Goal: Transaction & Acquisition: Download file/media

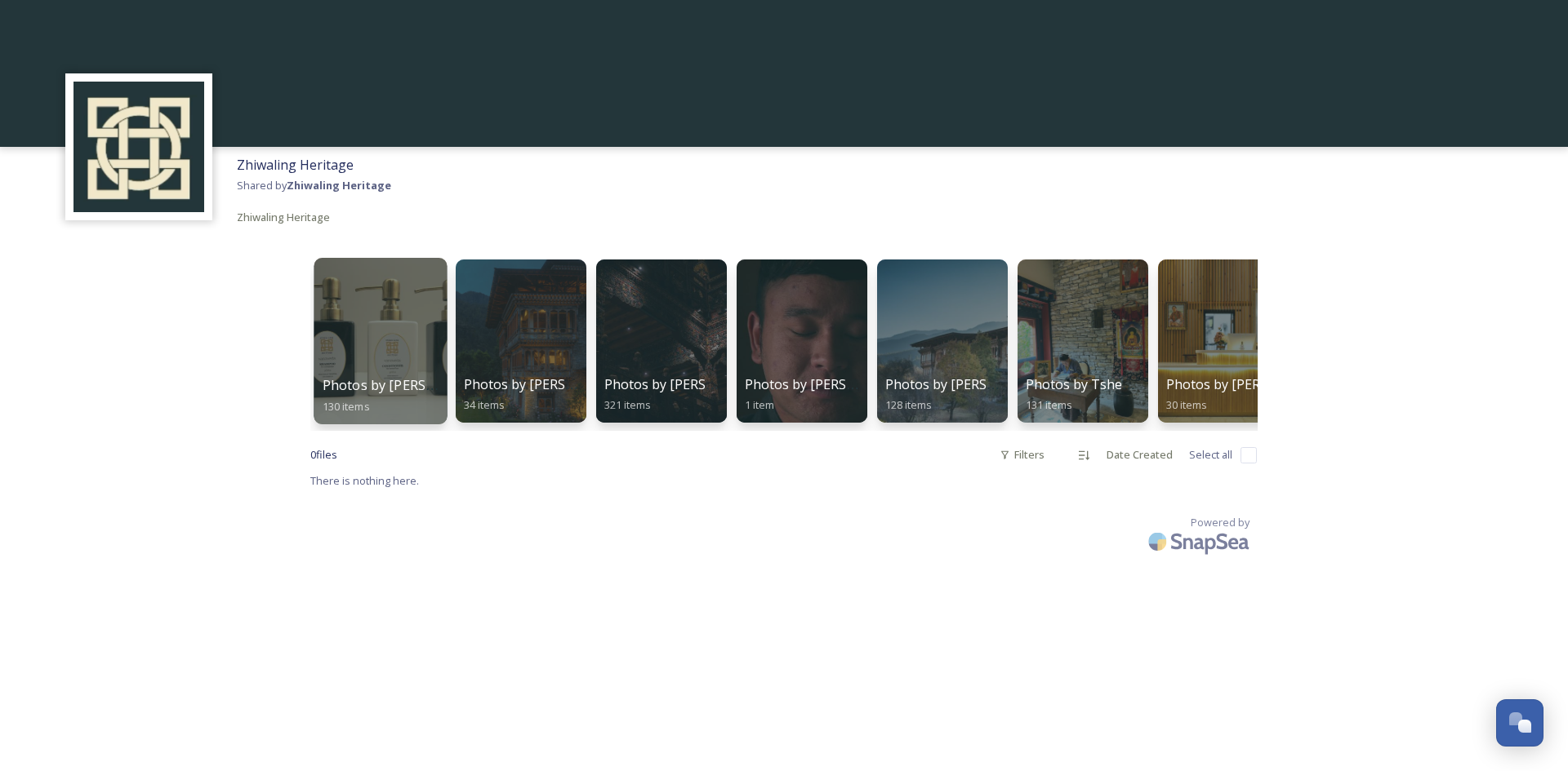
click at [374, 337] on div at bounding box center [380, 342] width 133 height 167
click at [1229, 328] on div at bounding box center [1223, 342] width 133 height 167
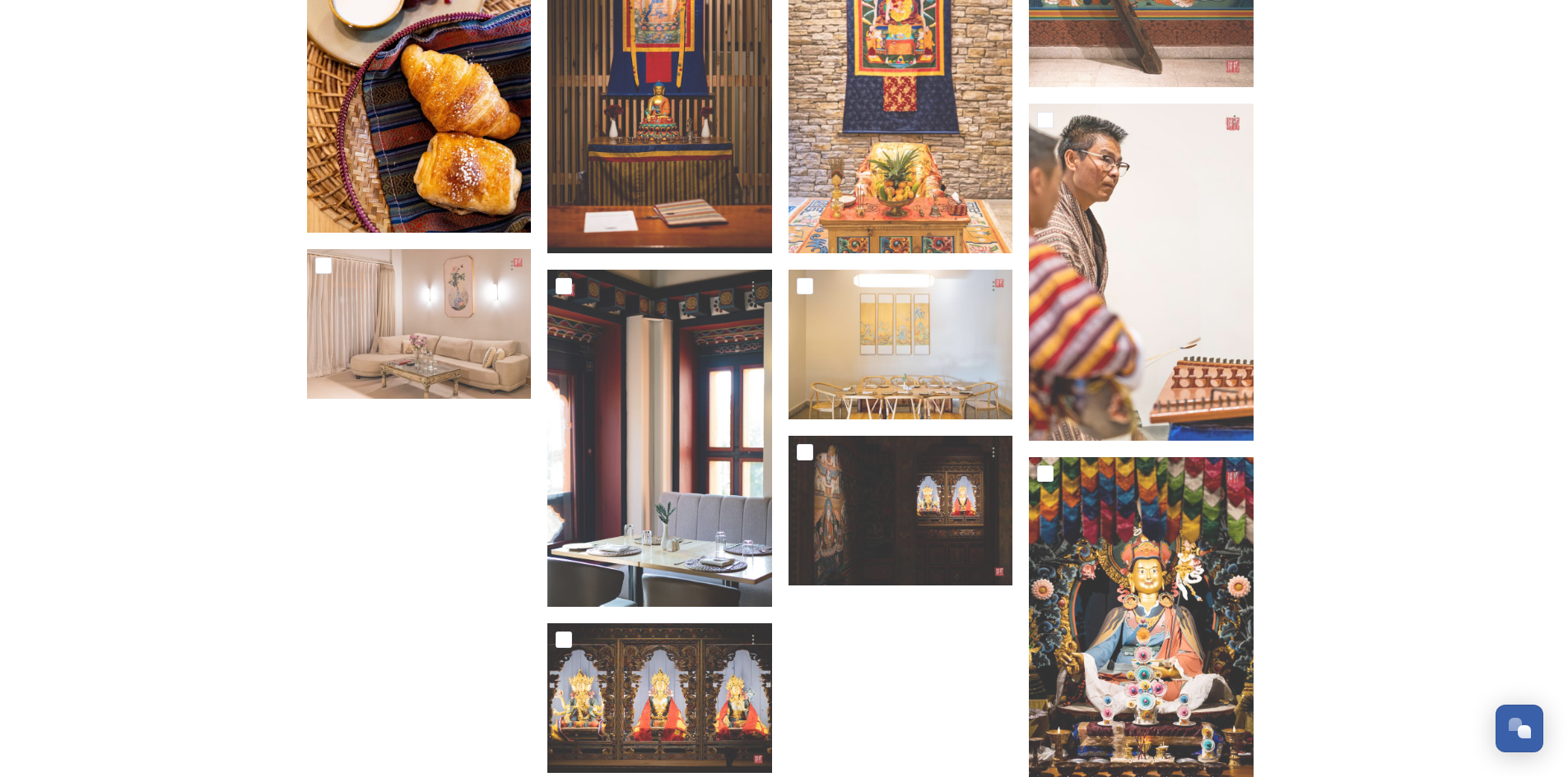
click at [438, 80] on img at bounding box center [419, 64] width 224 height 337
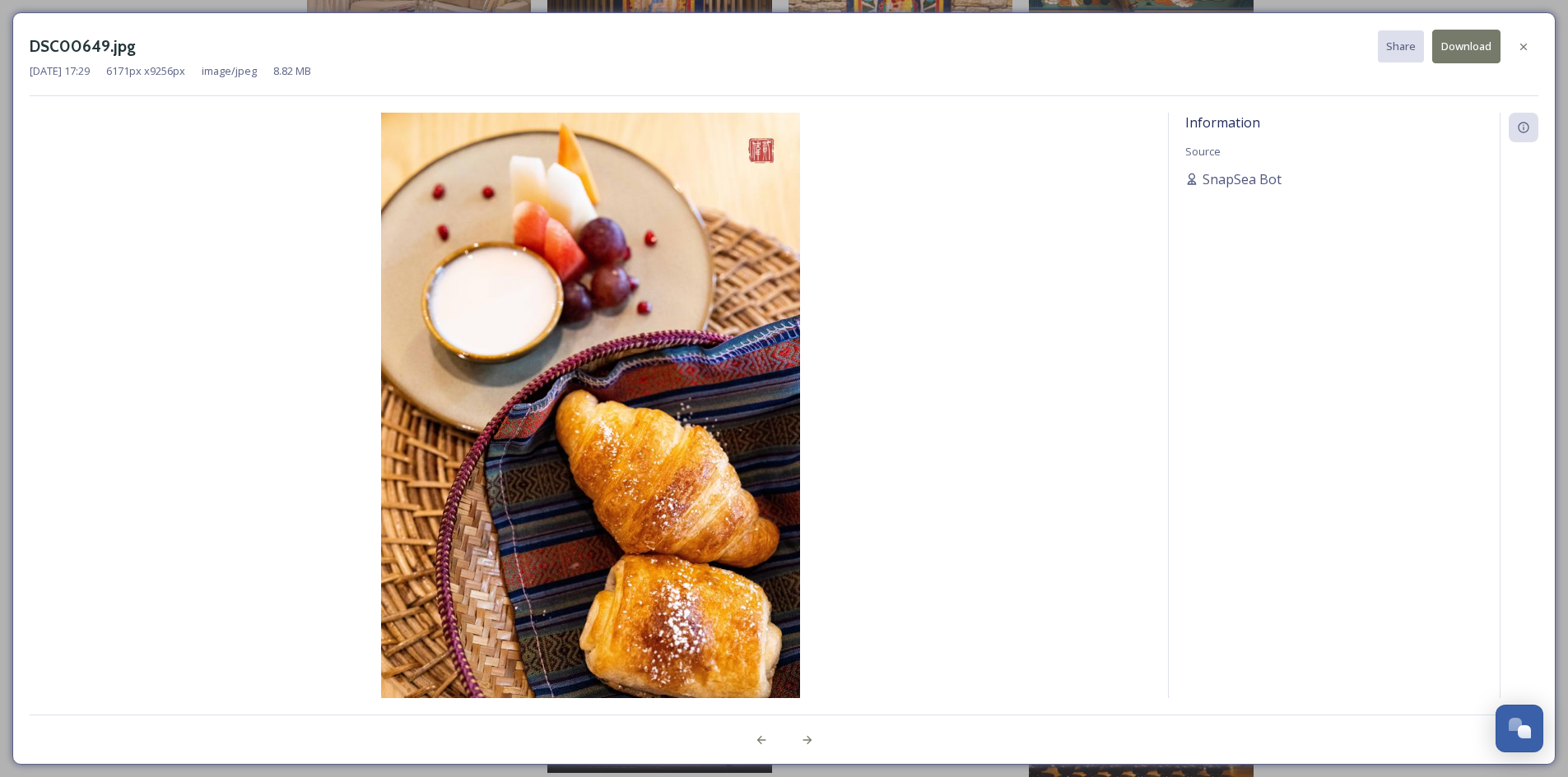
scroll to position [551, 0]
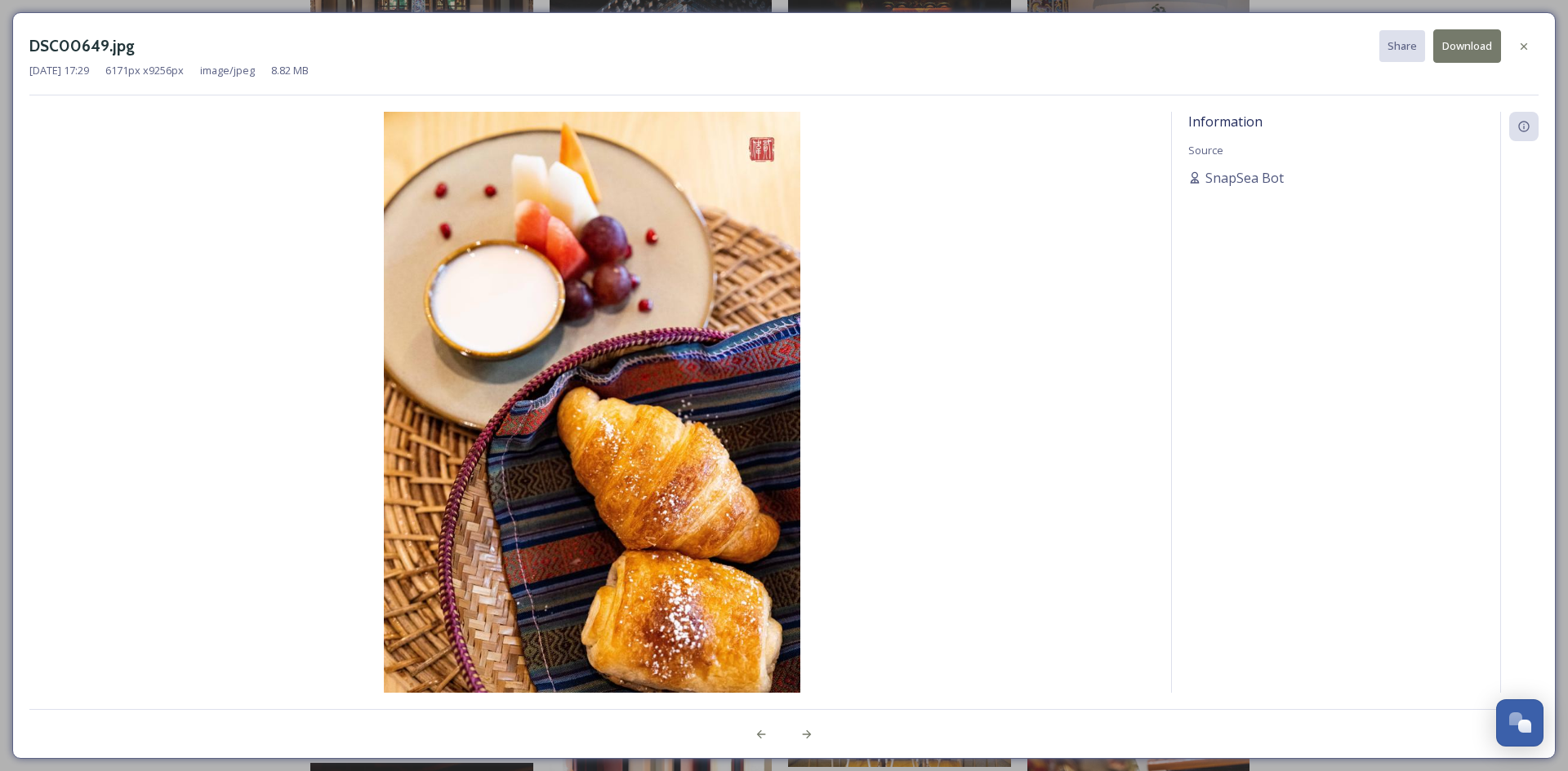
click at [1472, 45] on button "Download" at bounding box center [1467, 46] width 68 height 33
click at [1528, 47] on icon at bounding box center [1524, 46] width 13 height 13
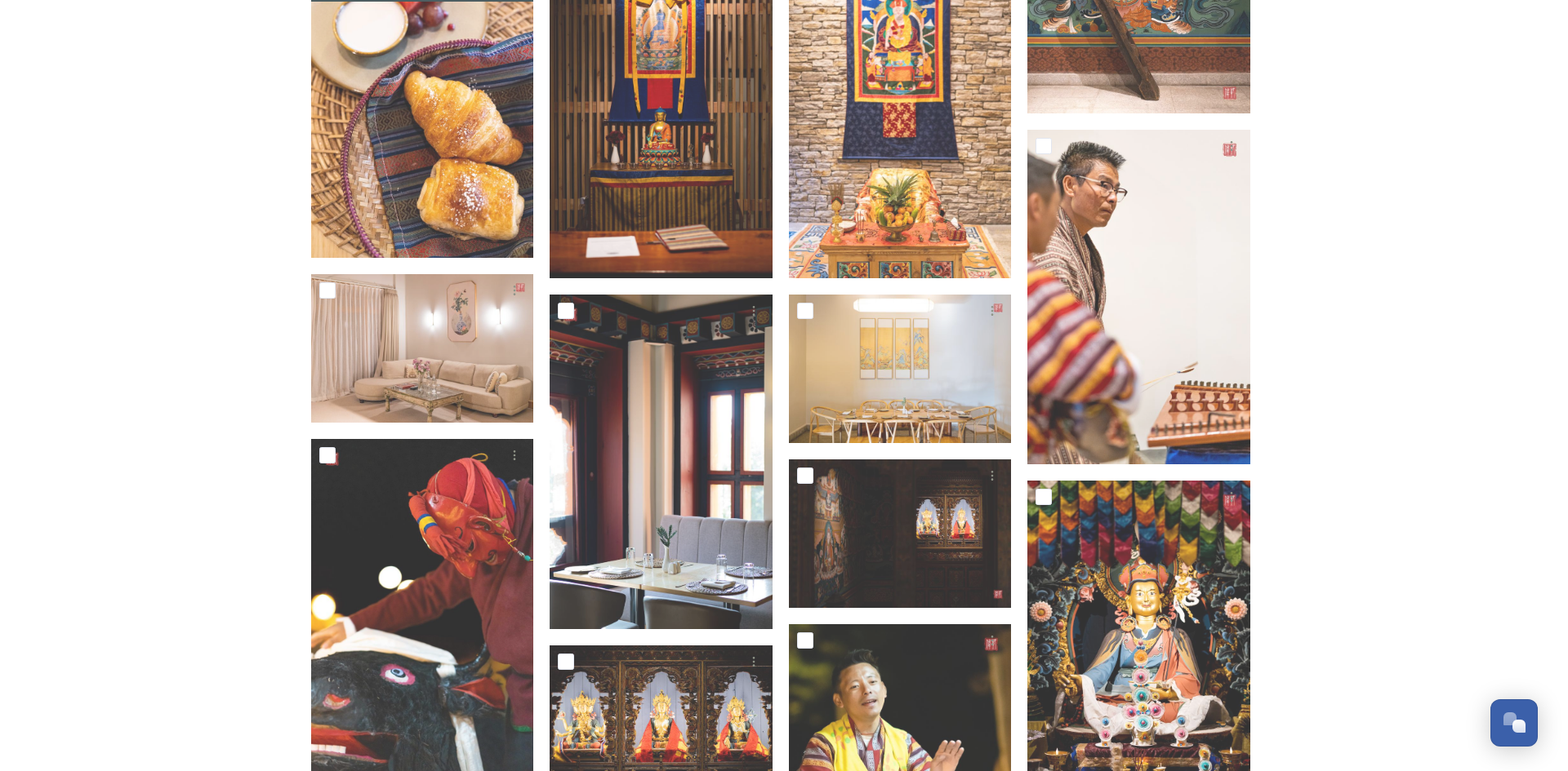
scroll to position [1061, 0]
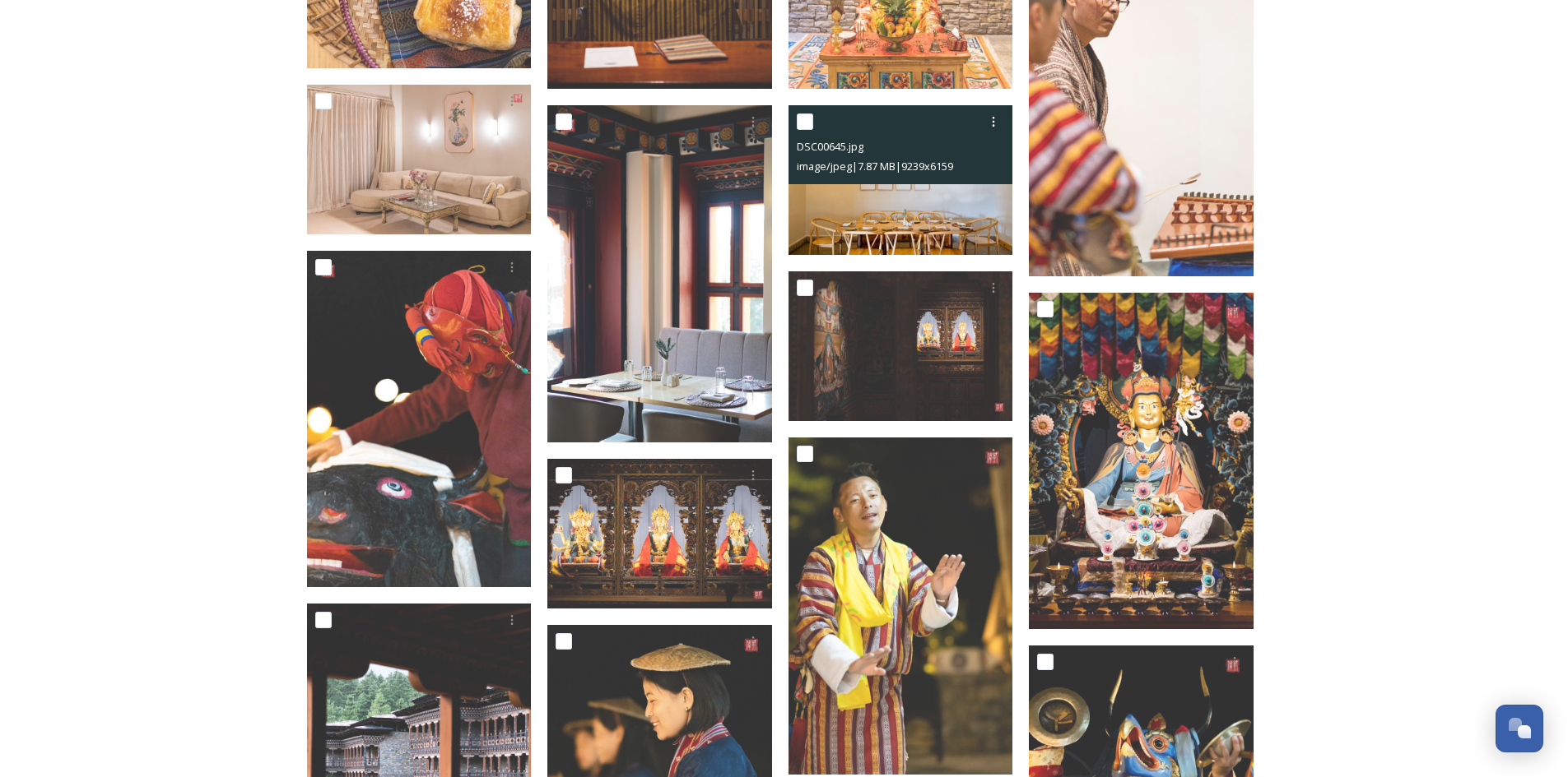
click at [909, 193] on img at bounding box center [901, 180] width 224 height 150
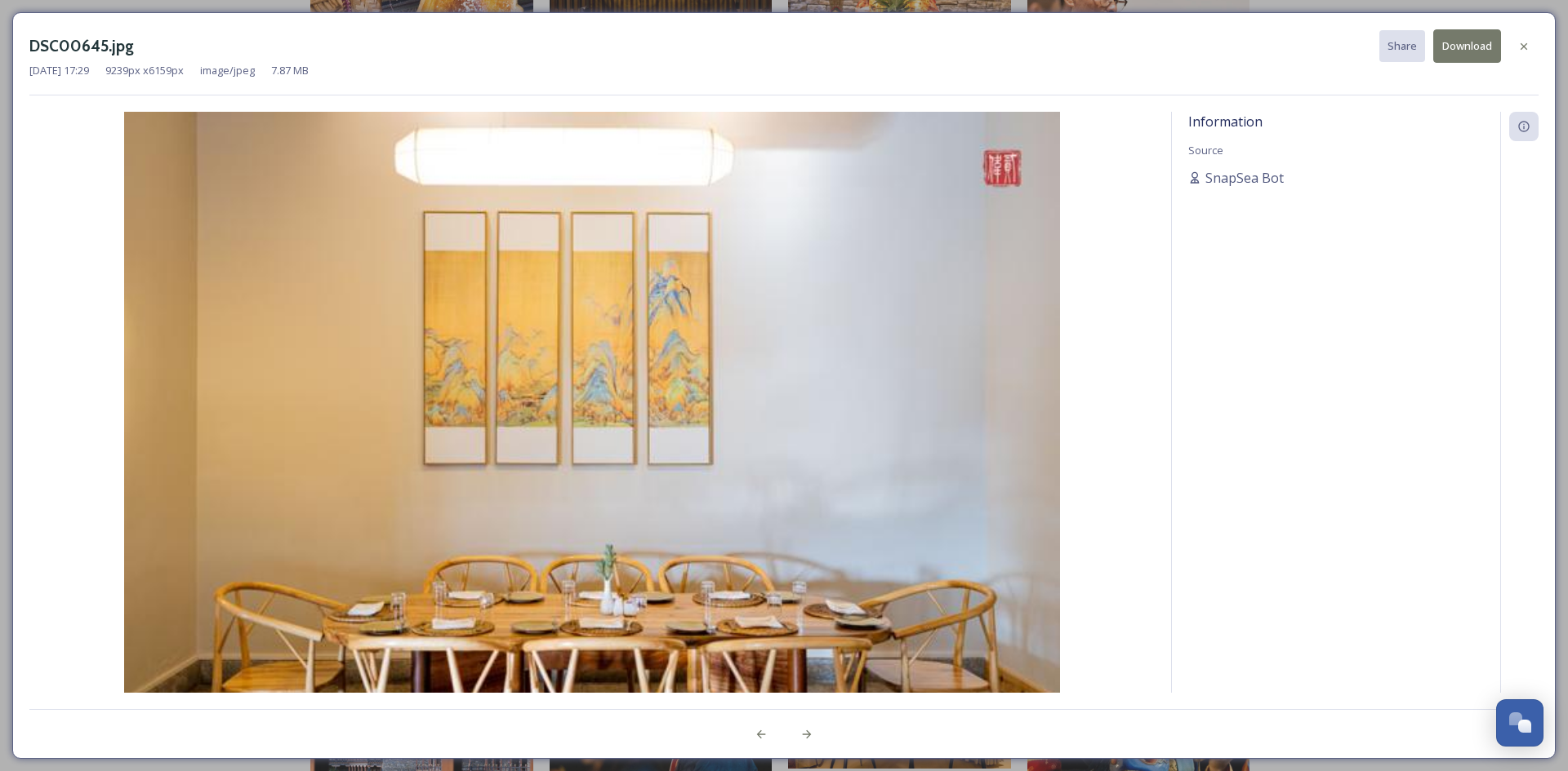
click at [1454, 53] on button "Download" at bounding box center [1467, 46] width 68 height 33
